Goal: Use online tool/utility: Utilize a website feature to perform a specific function

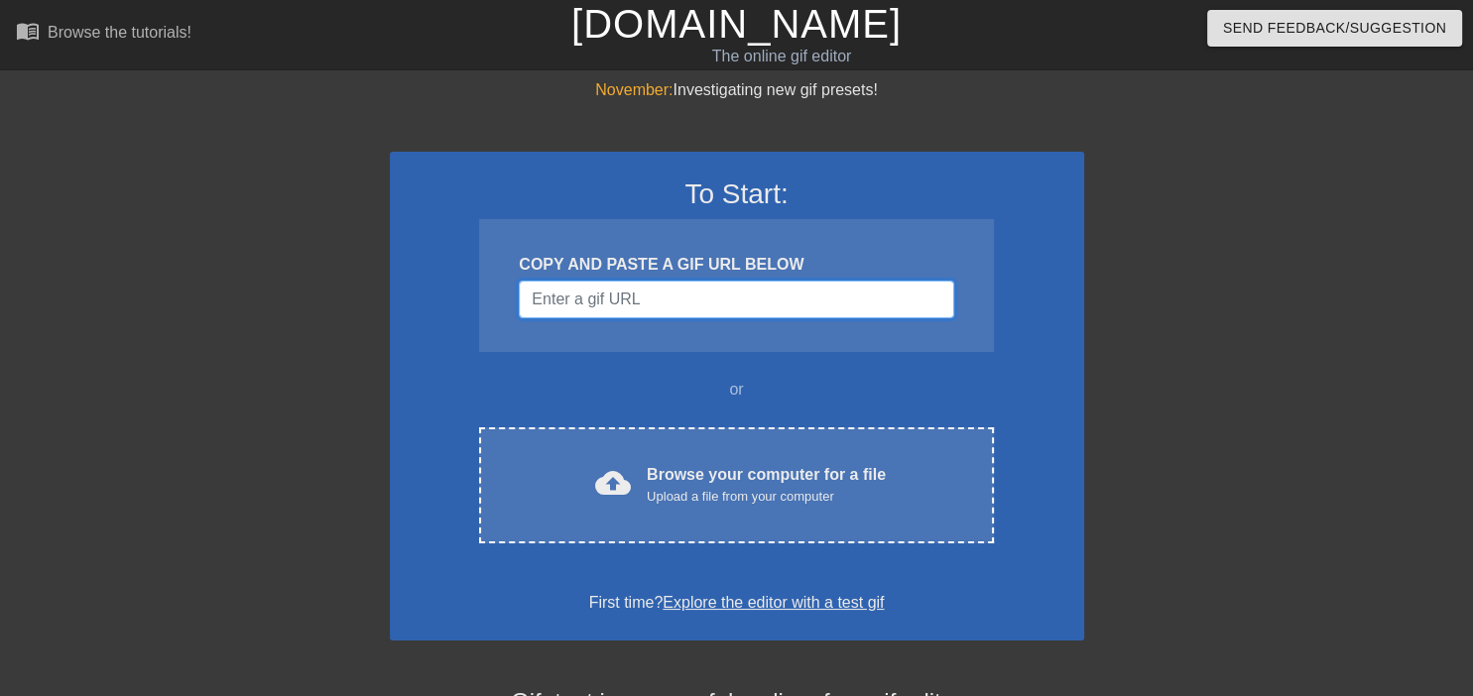
click at [653, 301] on input "Username" at bounding box center [736, 300] width 435 height 38
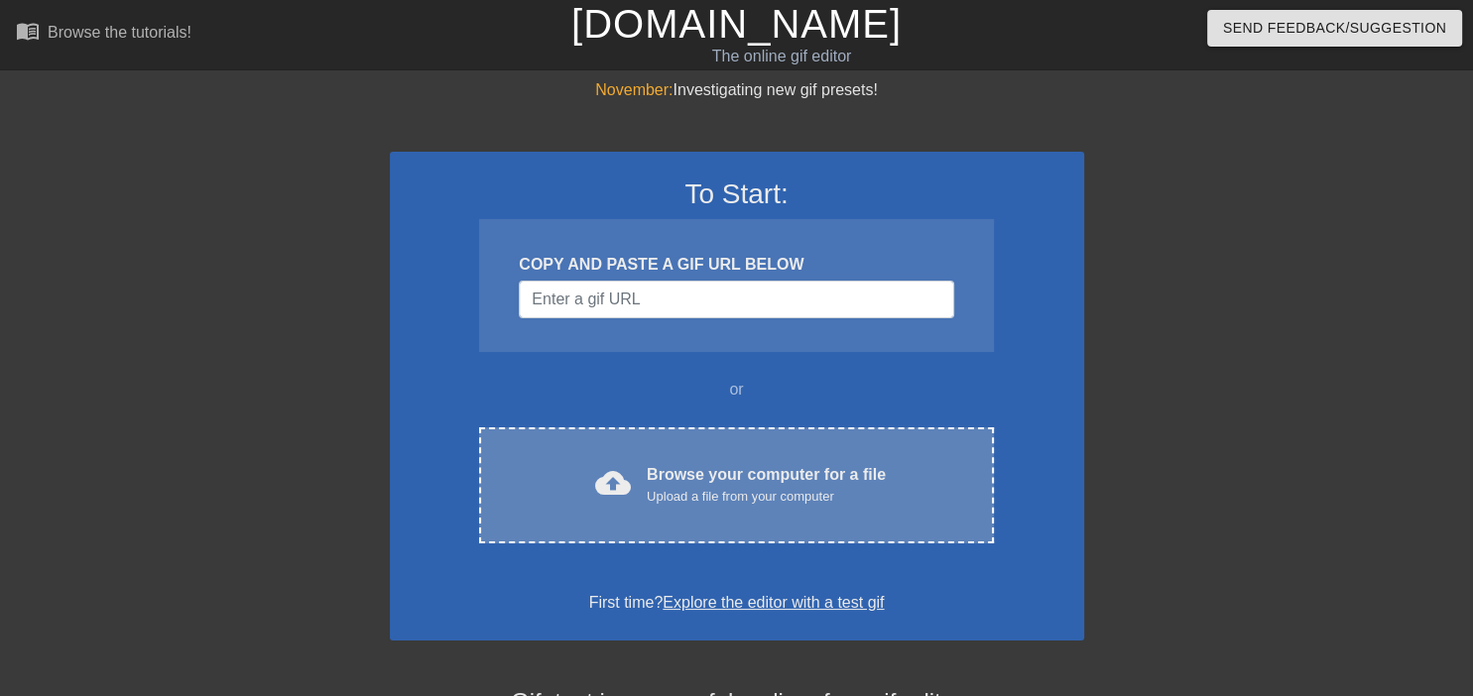
click at [756, 460] on div "cloud_upload Browse your computer for a file Upload a file from your computer C…" at bounding box center [736, 486] width 514 height 116
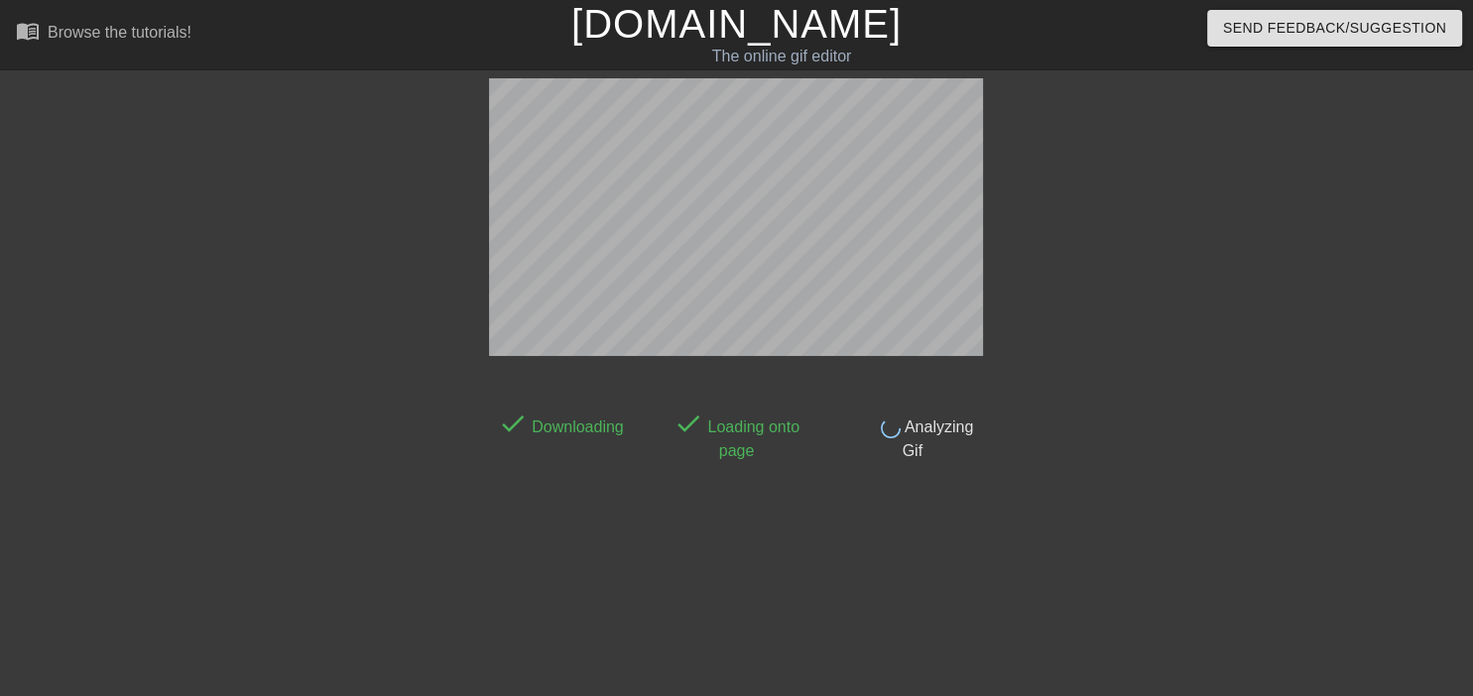
scroll to position [48, 0]
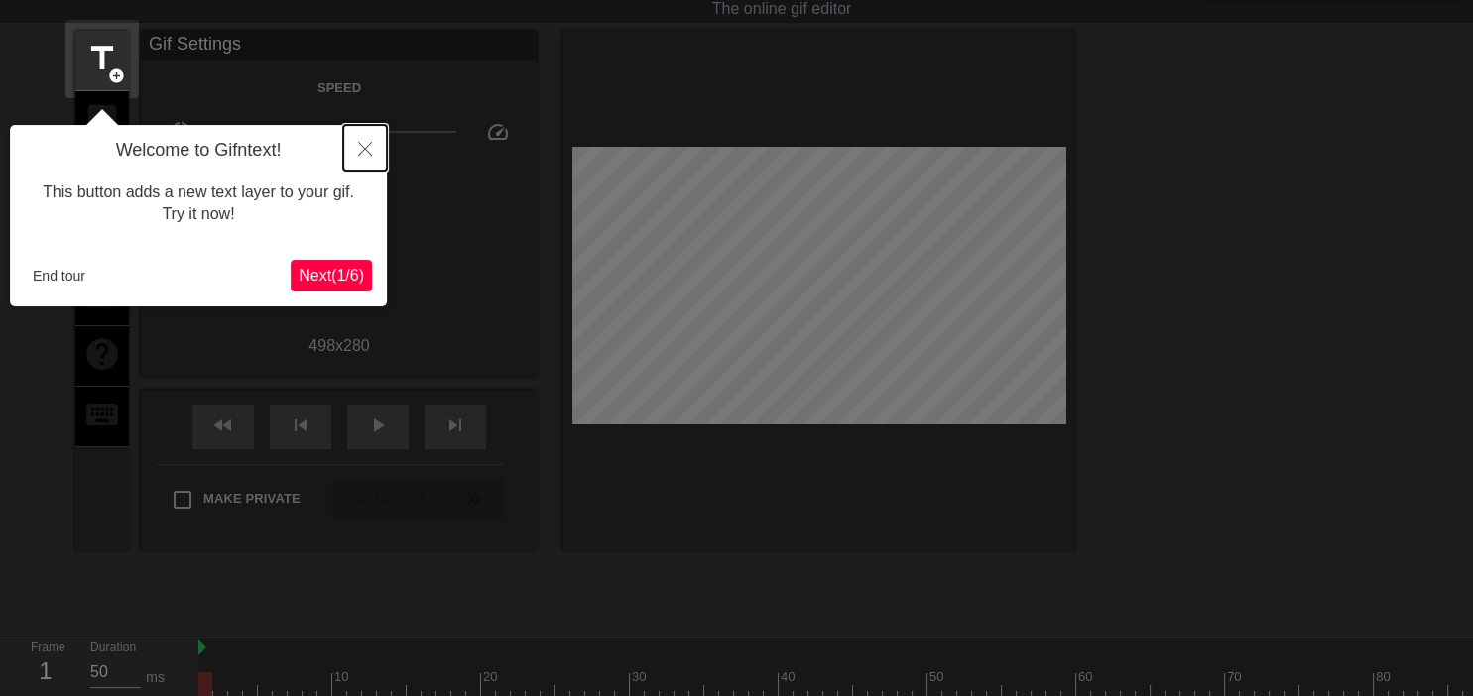
click at [363, 154] on icon "Close" at bounding box center [365, 149] width 14 height 14
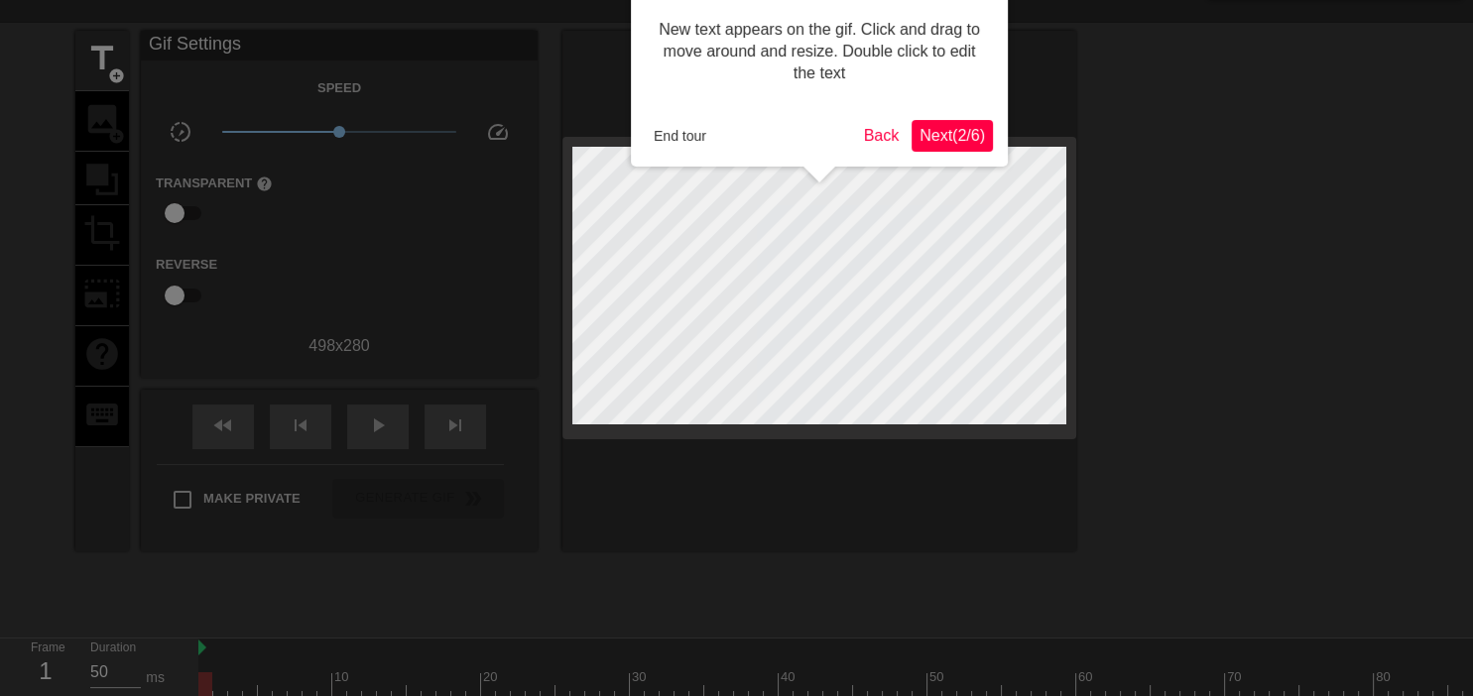
scroll to position [0, 0]
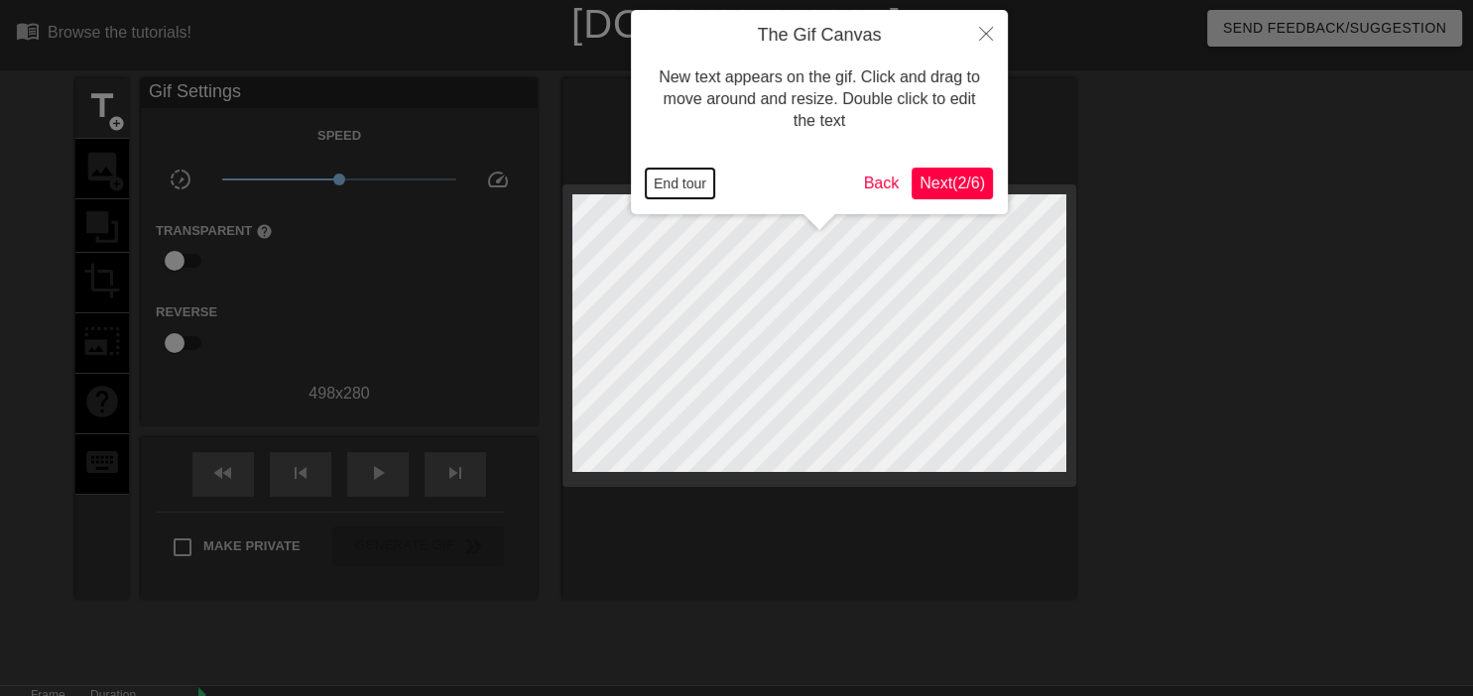
click at [679, 192] on button "End tour" at bounding box center [680, 184] width 68 height 30
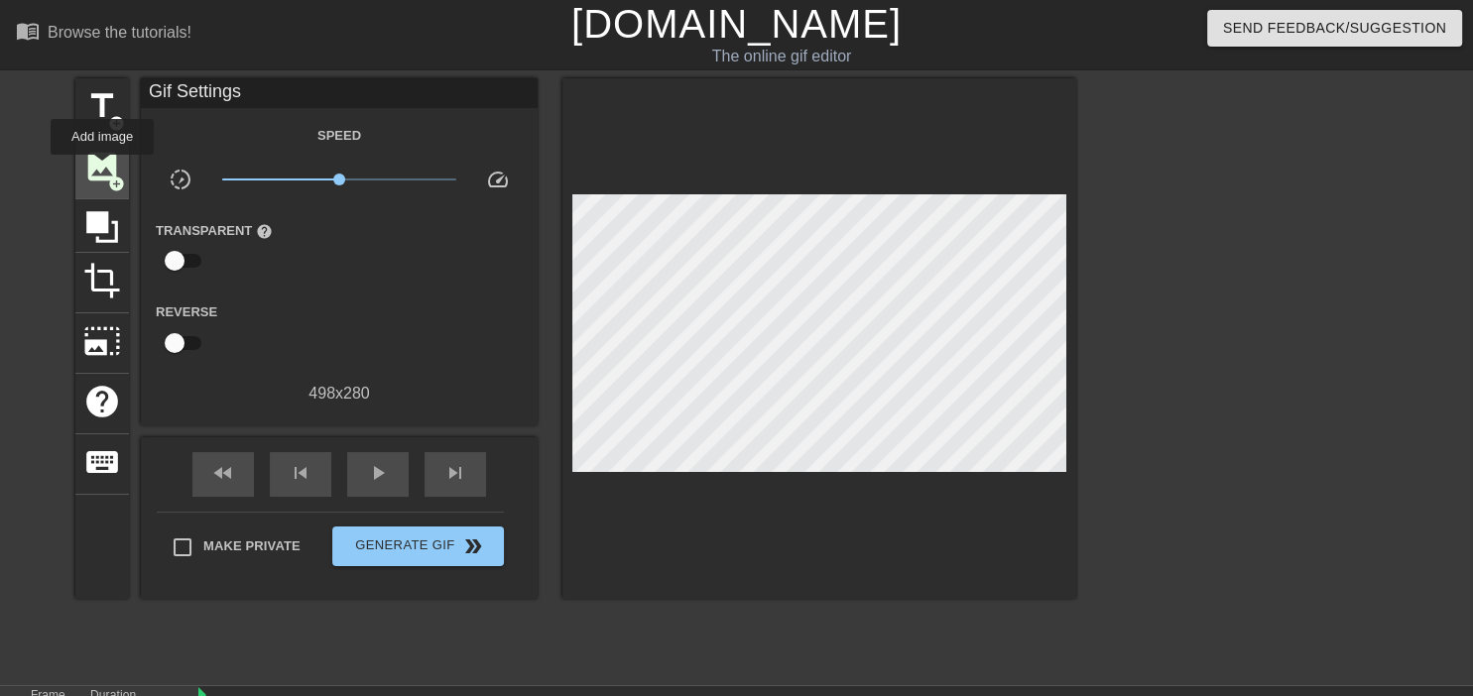
click at [102, 169] on span "image" at bounding box center [102, 167] width 38 height 38
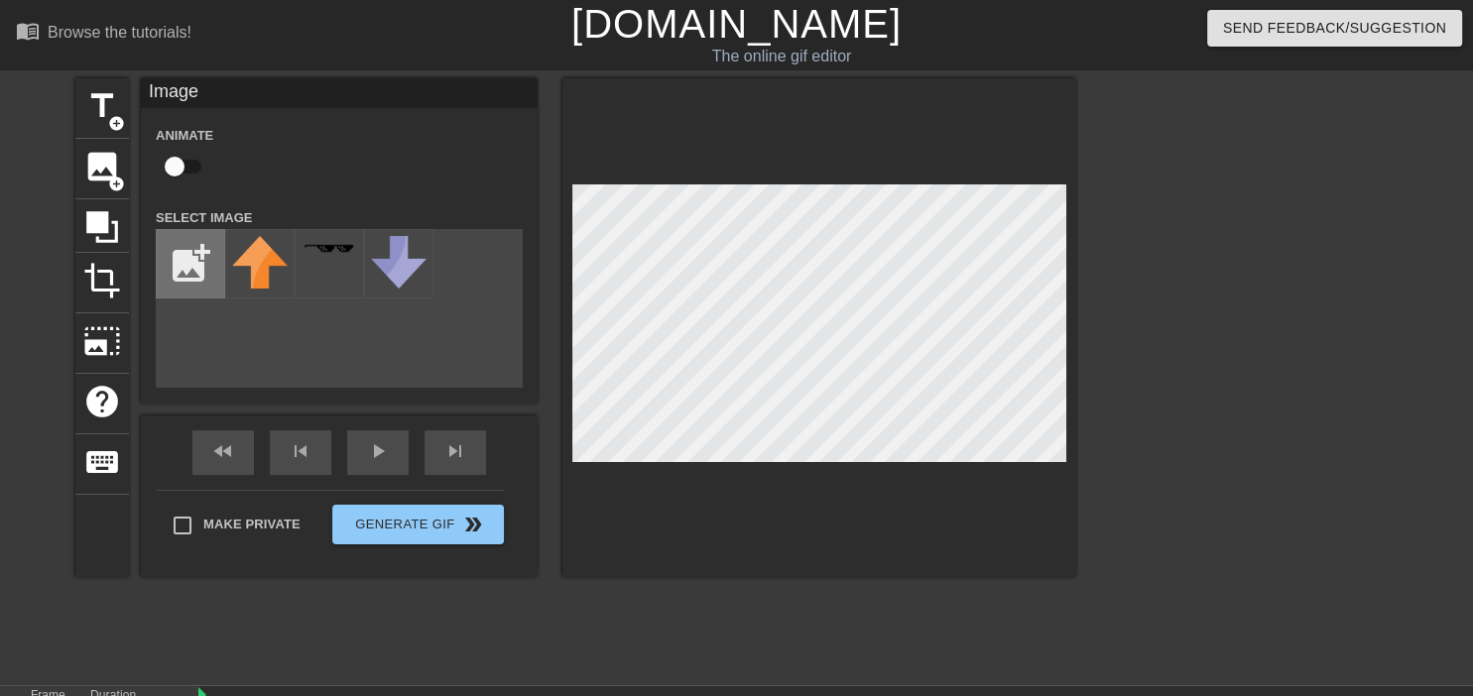
click at [204, 269] on input "file" at bounding box center [190, 263] width 67 height 67
type input "C:\fakepath\B_neutral-BUST-.png"
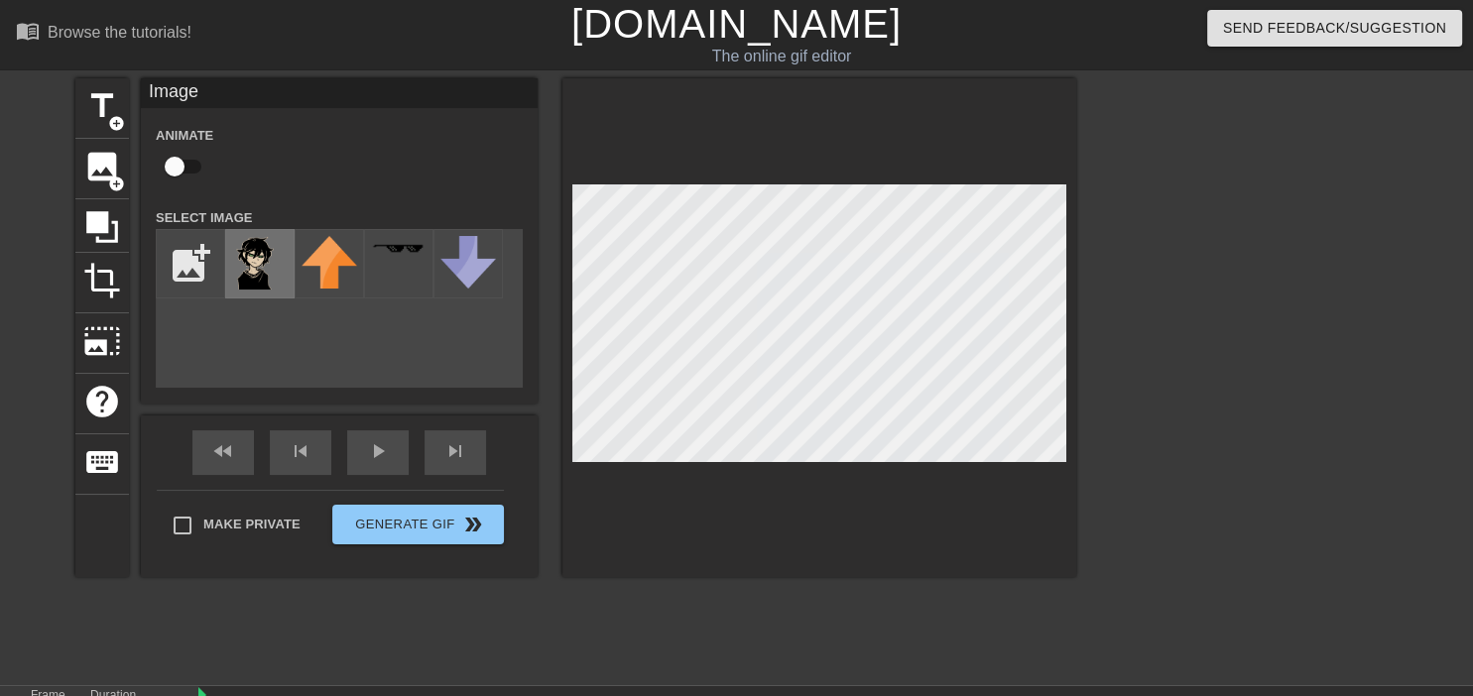
click at [256, 276] on img at bounding box center [260, 263] width 56 height 54
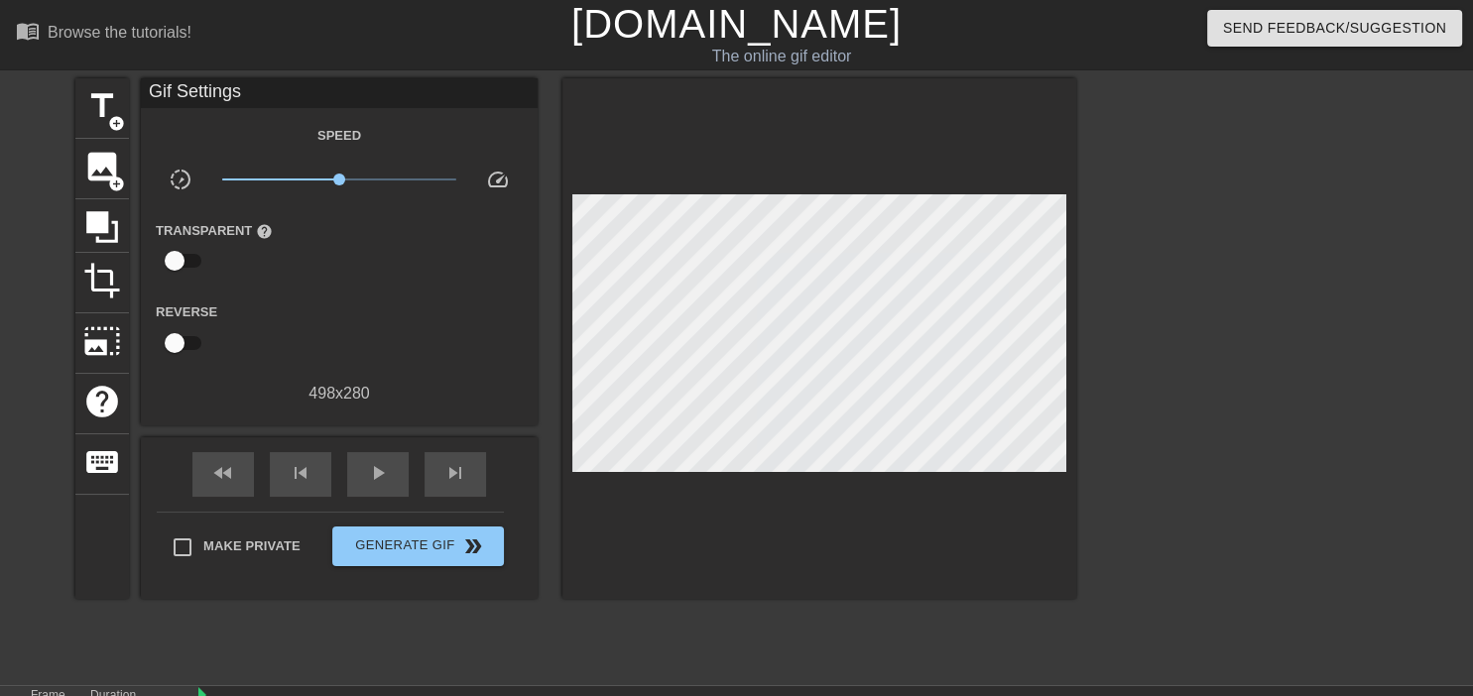
click at [1185, 372] on div at bounding box center [1249, 375] width 298 height 595
click at [1140, 267] on div at bounding box center [1249, 375] width 298 height 595
click at [399, 547] on span "Generate Gif double_arrow" at bounding box center [418, 547] width 156 height 24
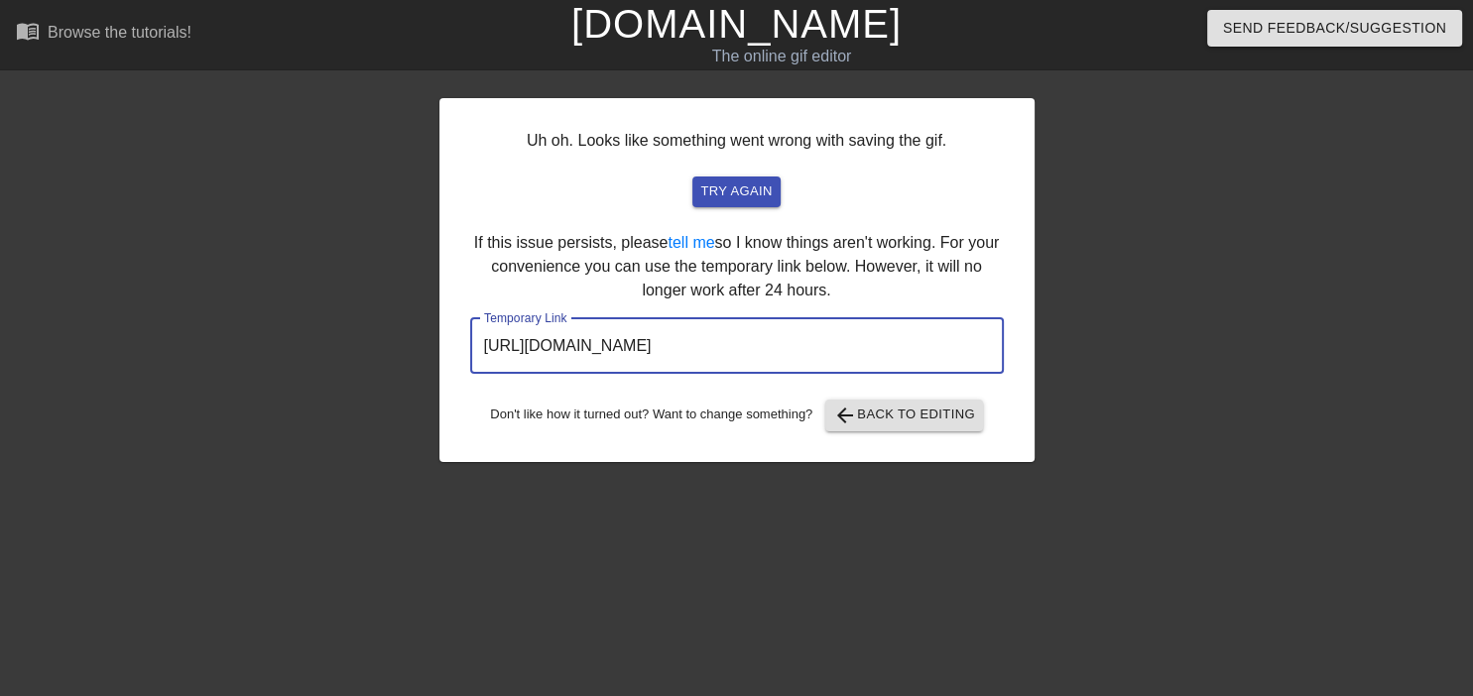
drag, startPoint x: 895, startPoint y: 357, endPoint x: 382, endPoint y: 293, distance: 517.0
click at [470, 318] on input "[URL][DOMAIN_NAME]" at bounding box center [737, 346] width 534 height 56
